Goal: Check status: Check status

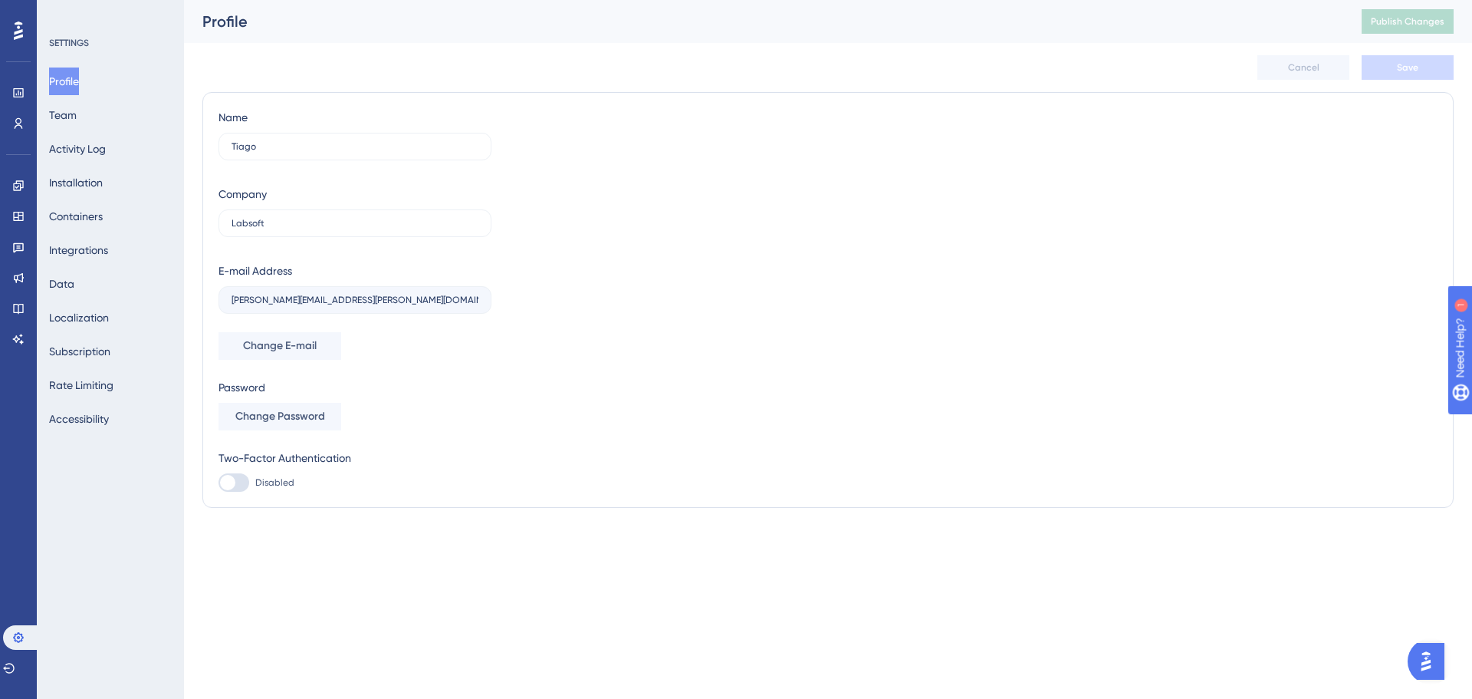
click at [322, 550] on div "Performance Users Engagement Widgets Feedback Product Updates Knowledge Base AI…" at bounding box center [736, 284] width 1472 height 569
click at [18, 95] on icon at bounding box center [18, 93] width 12 height 12
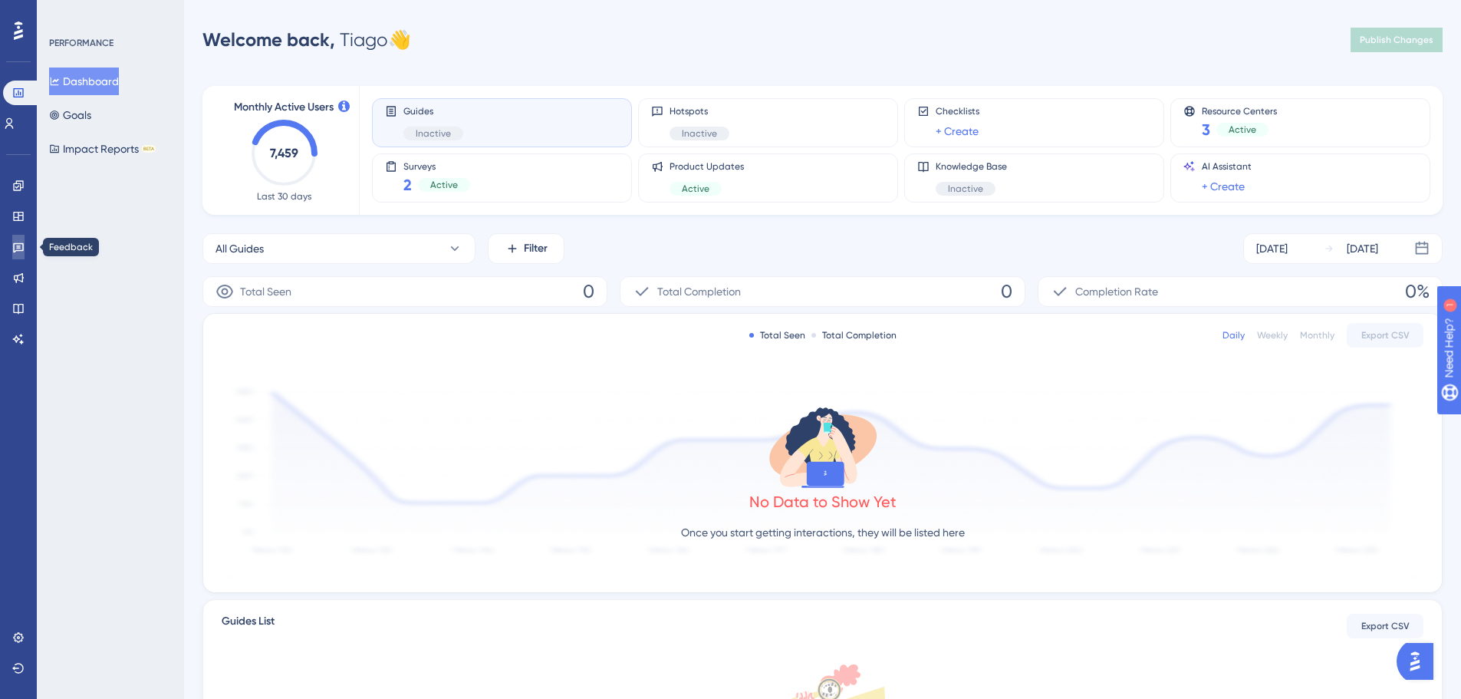
click at [21, 252] on icon at bounding box center [18, 247] width 12 height 12
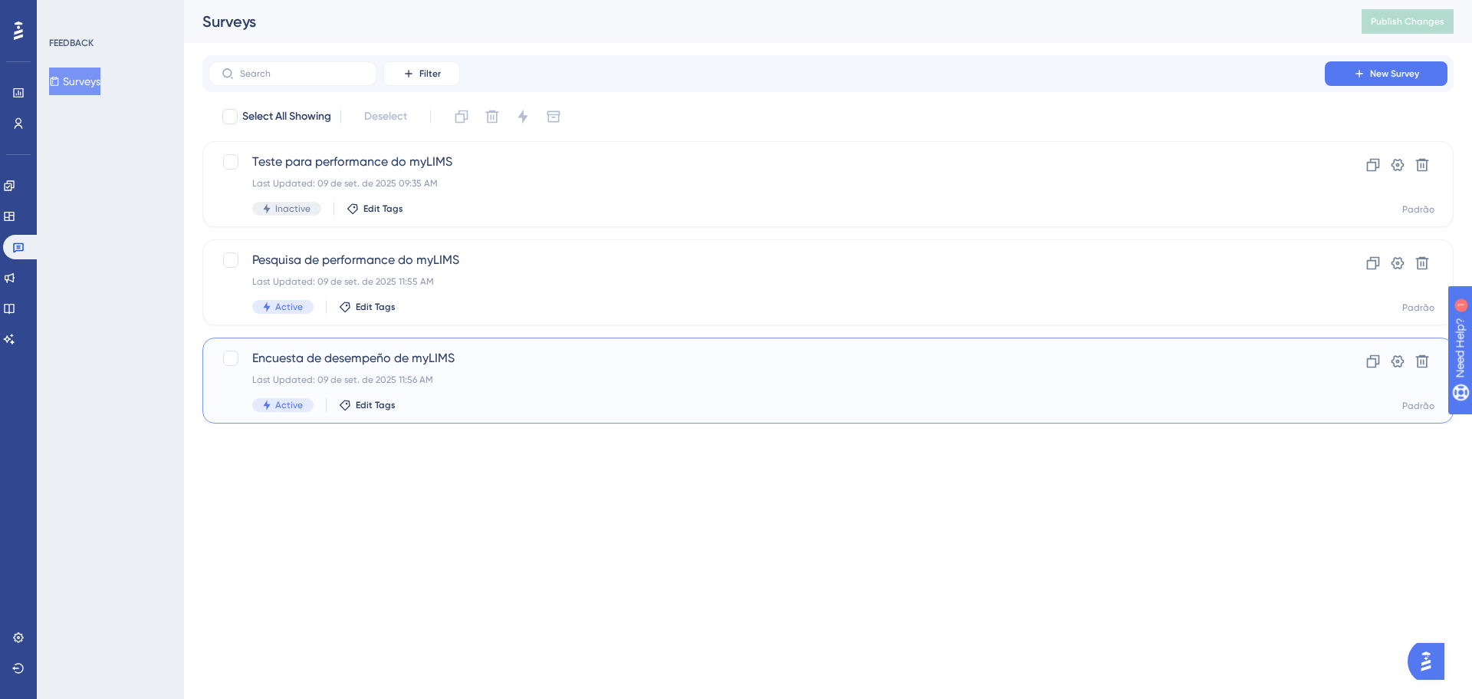
click at [561, 358] on span "Encuesta de desempeño de myLIMS" at bounding box center [766, 358] width 1029 height 18
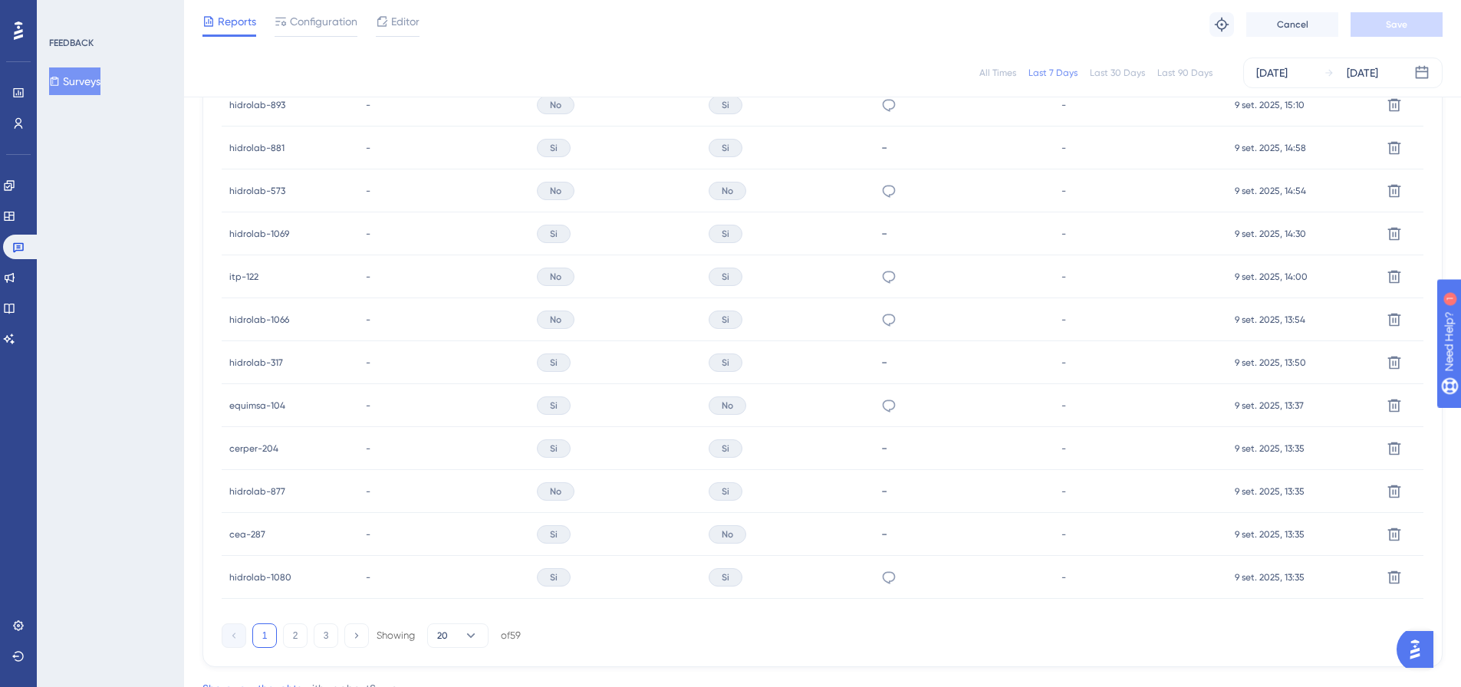
scroll to position [863, 0]
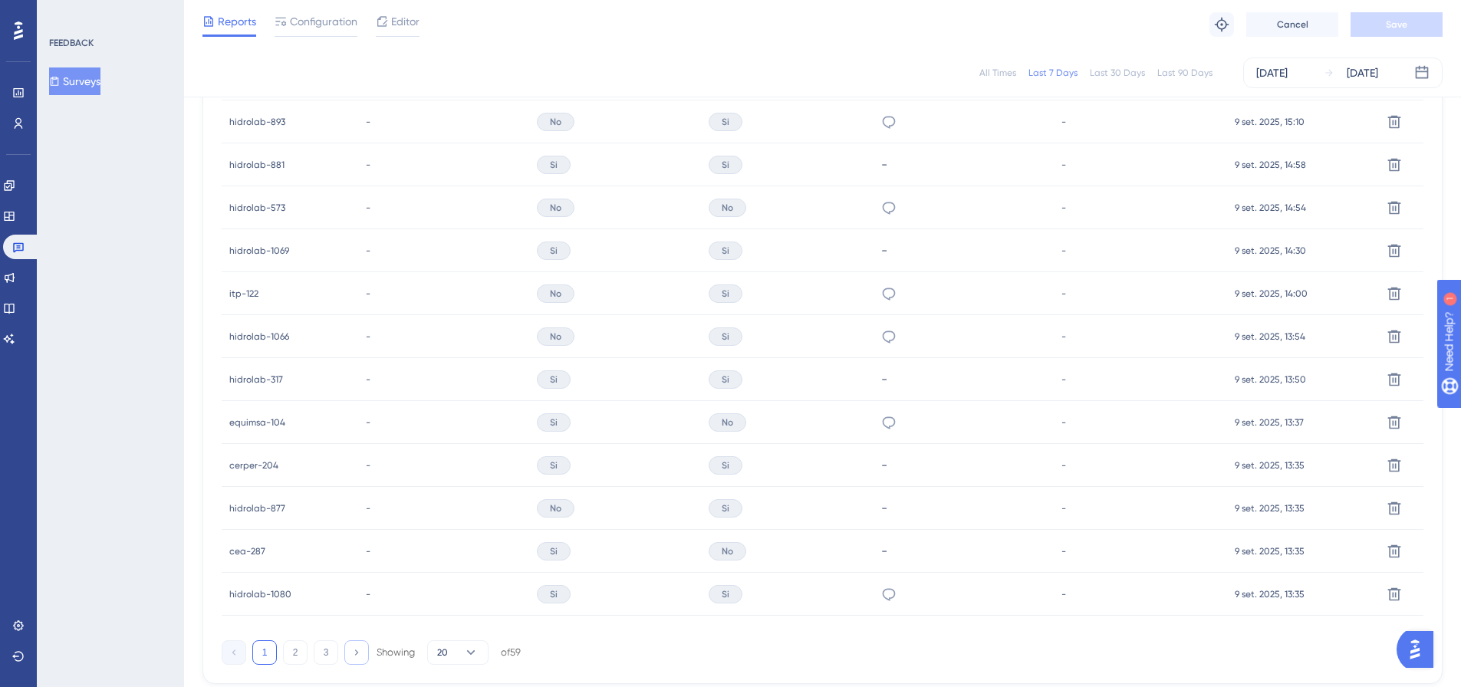
click at [357, 654] on icon at bounding box center [356, 651] width 3 height 5
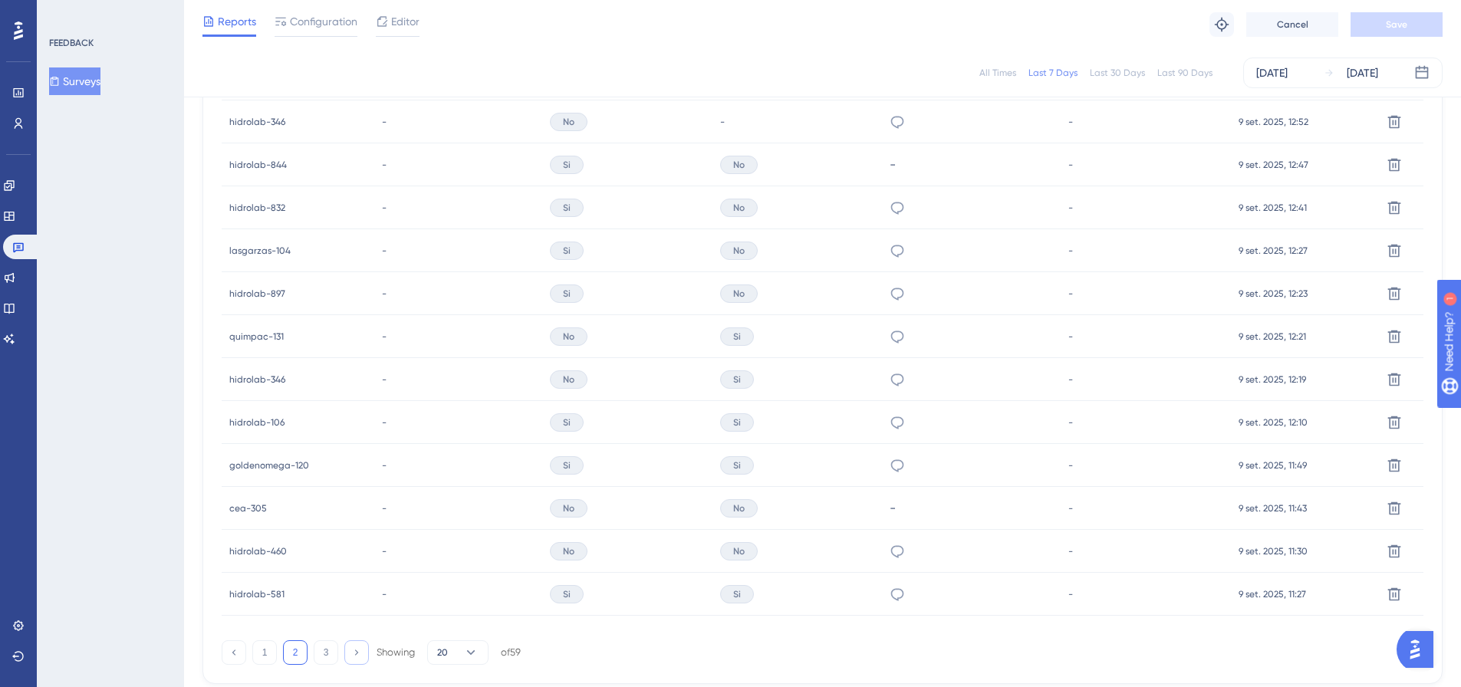
click at [357, 654] on icon at bounding box center [356, 651] width 3 height 5
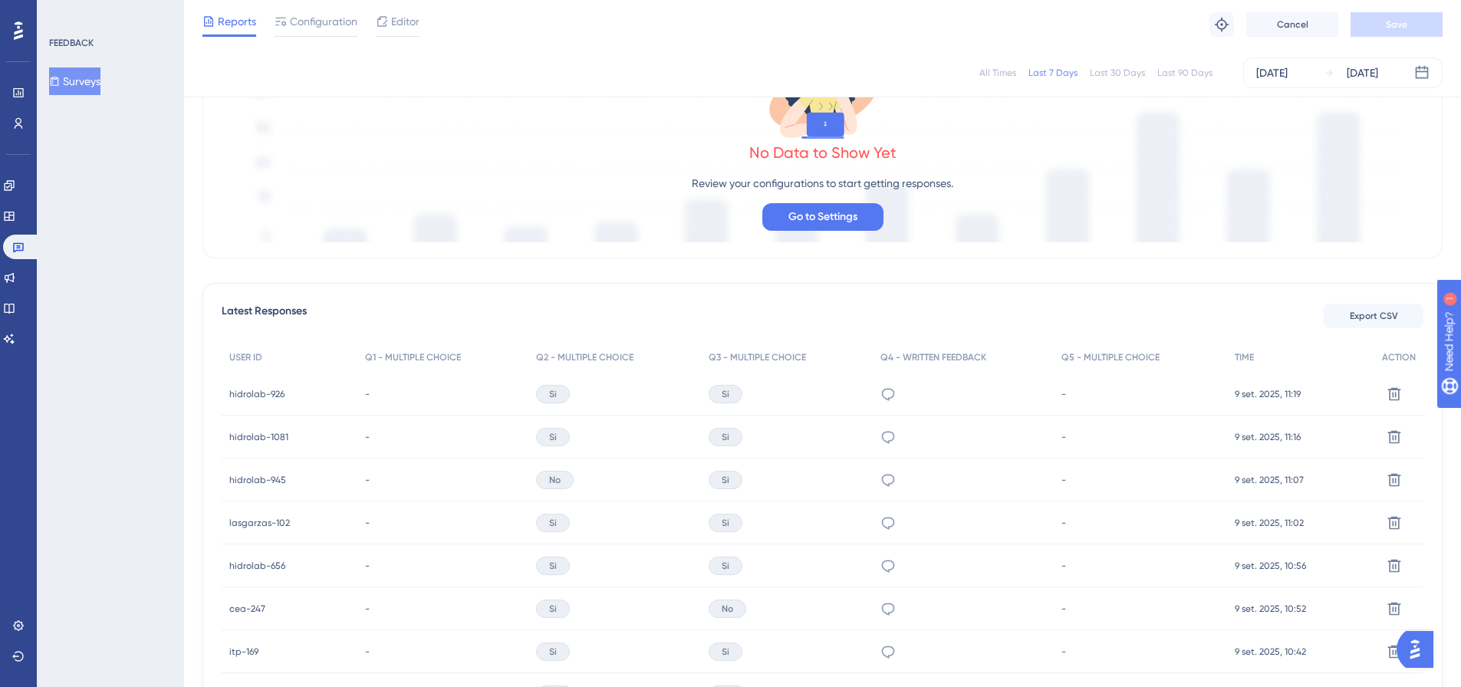
scroll to position [173, 0]
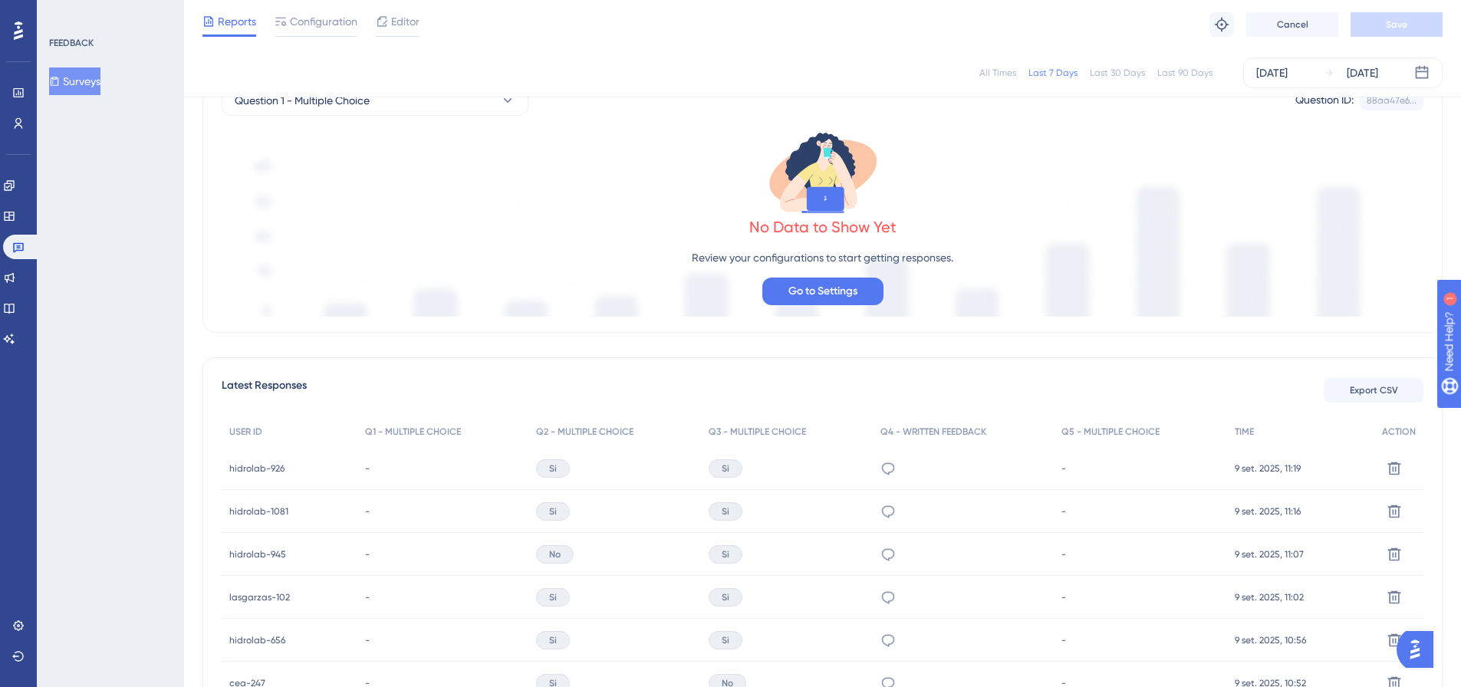
click at [1008, 71] on div "All Times" at bounding box center [997, 73] width 37 height 12
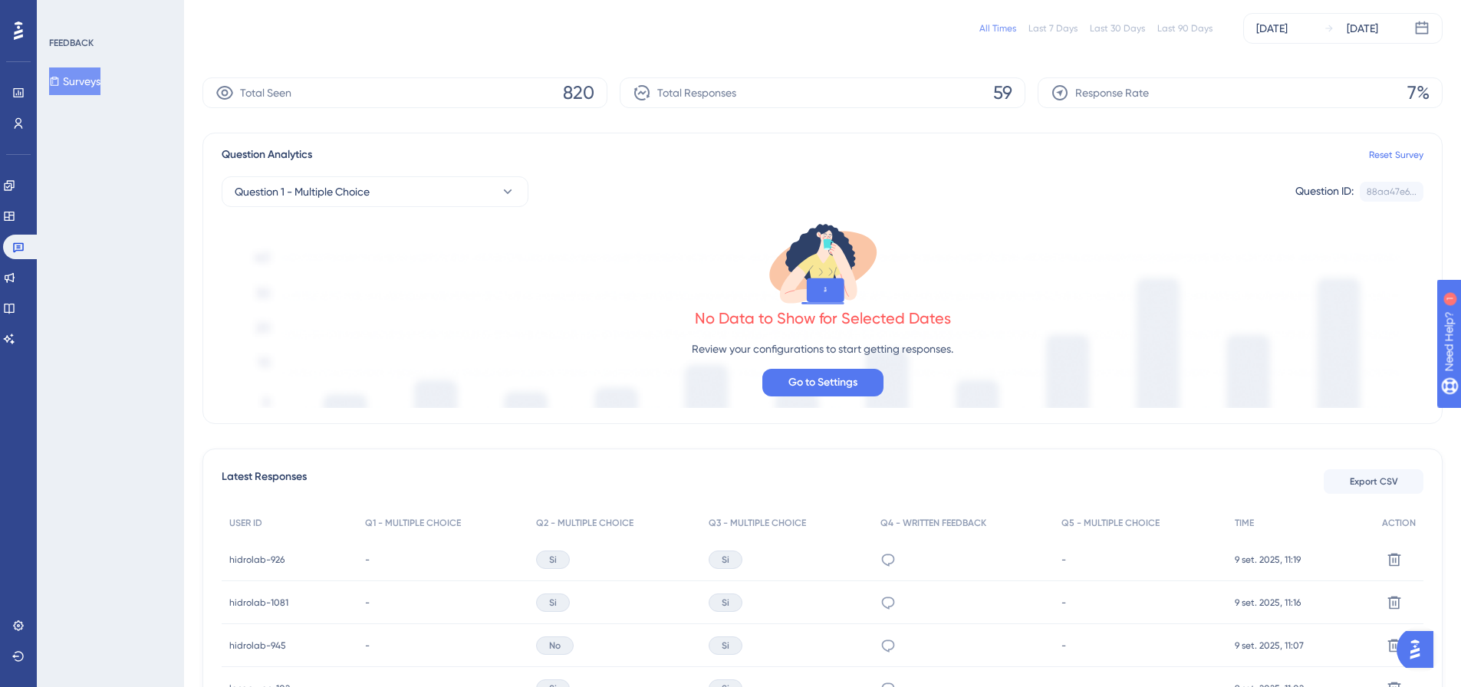
scroll to position [0, 0]
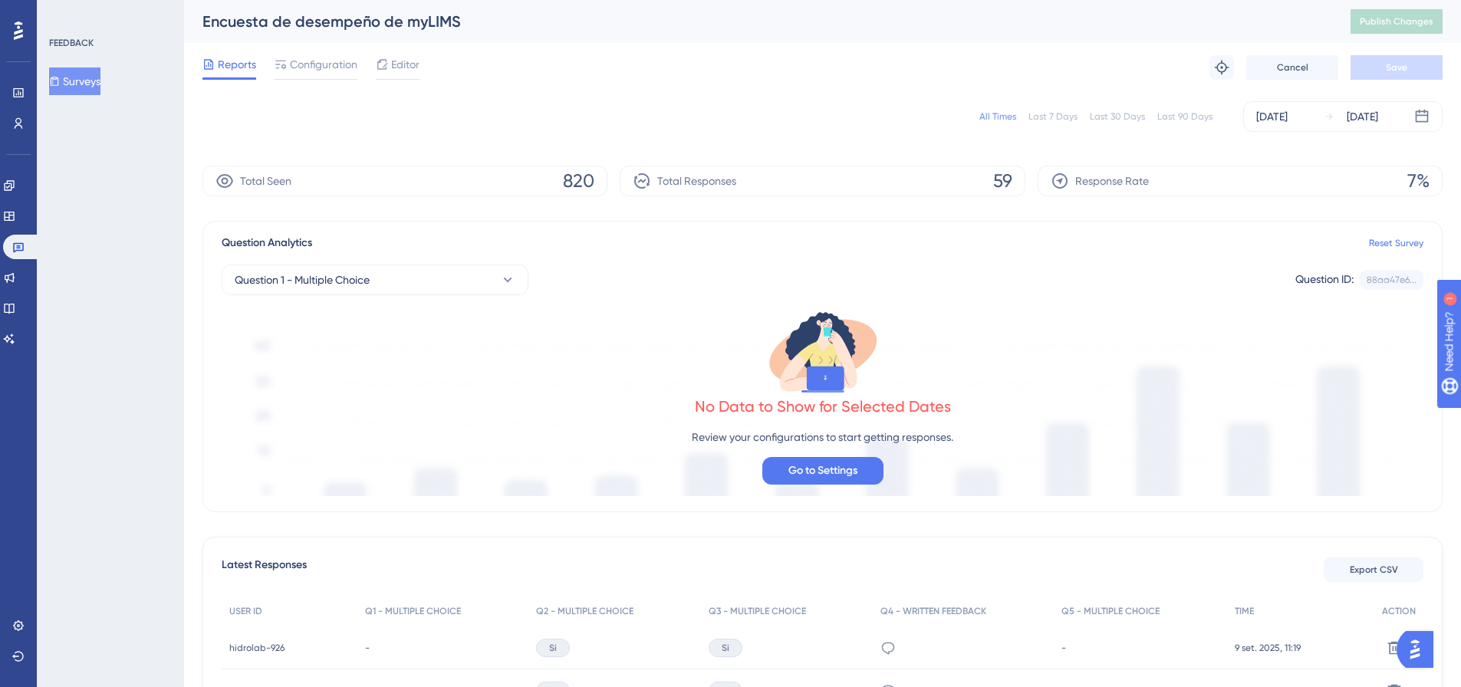
click at [83, 76] on button "Surveys" at bounding box center [74, 81] width 51 height 28
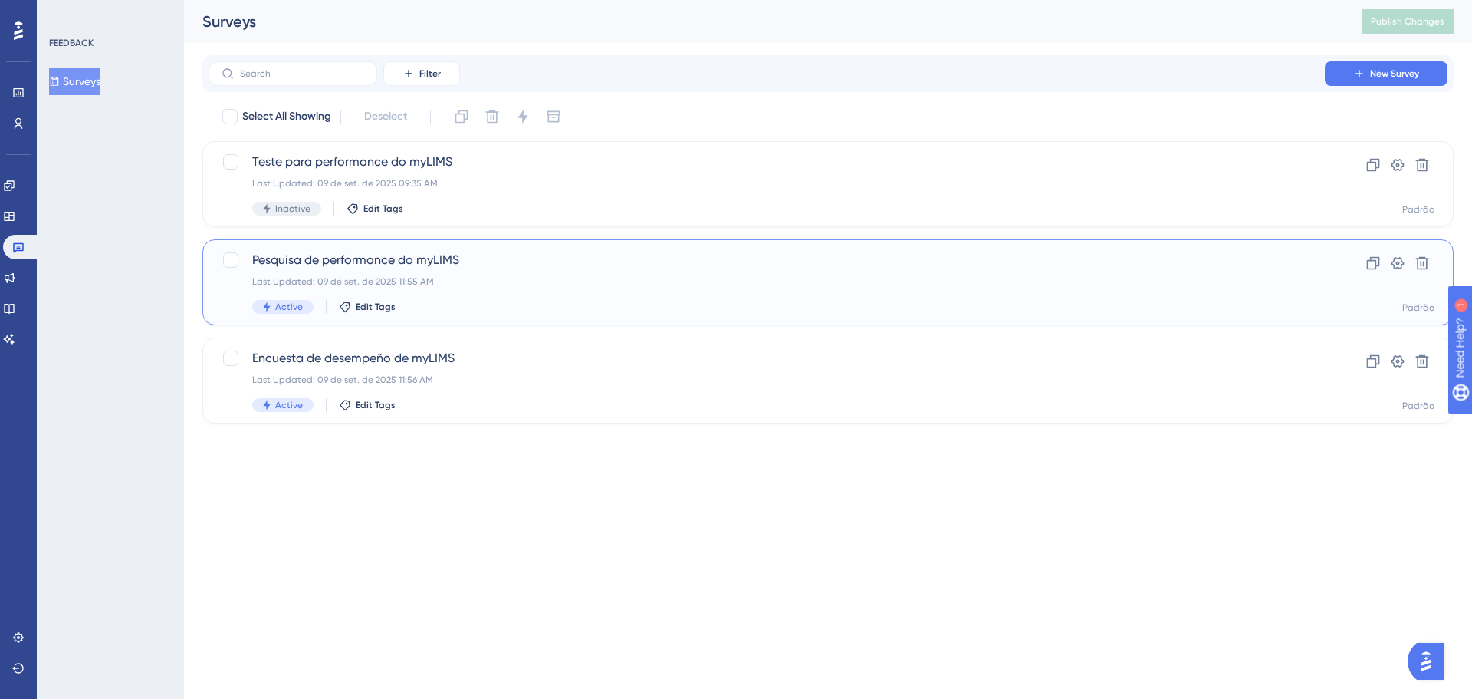
click at [406, 291] on div "Pesquisa de performance do myLIMS Last Updated: 09 de set. de 2025 11:55 AM Act…" at bounding box center [766, 282] width 1029 height 63
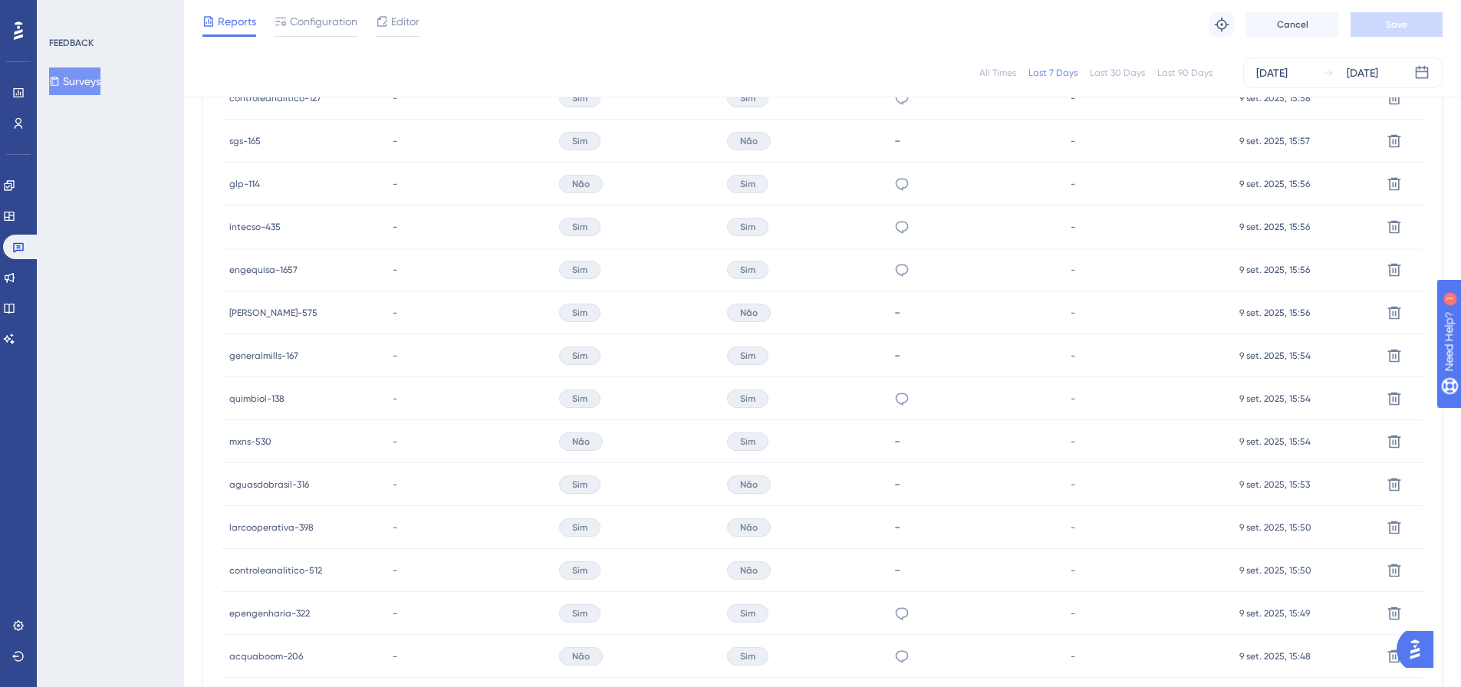
scroll to position [633, 0]
click at [1008, 76] on div "All Times" at bounding box center [997, 73] width 37 height 12
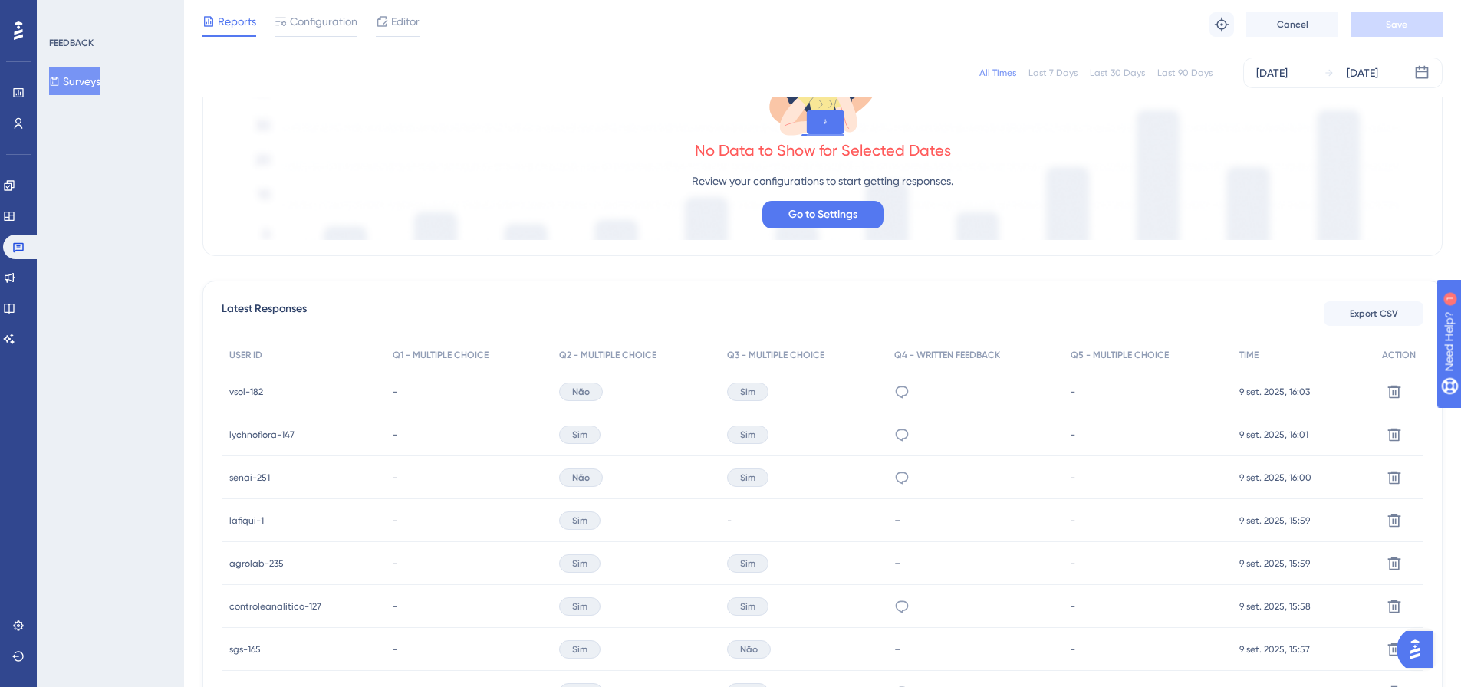
scroll to position [0, 0]
